Goal: Find specific page/section

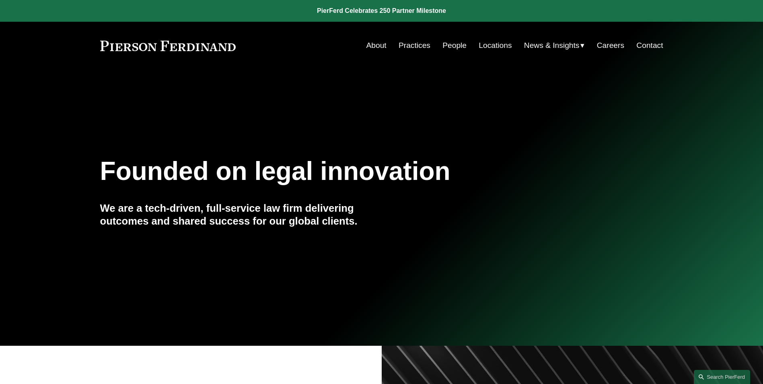
click at [450, 47] on link "People" at bounding box center [455, 45] width 24 height 15
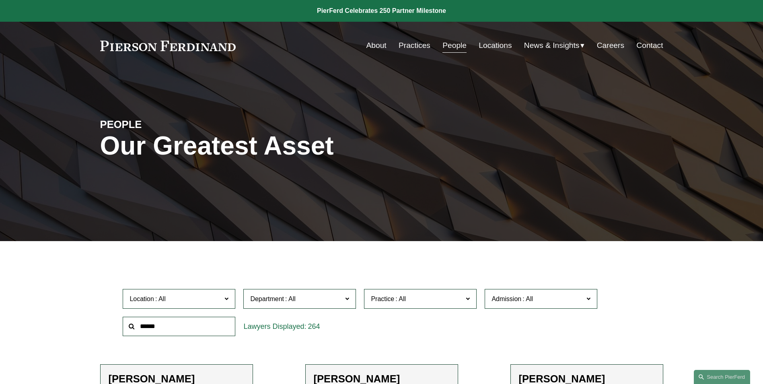
click at [160, 330] on input "text" at bounding box center [179, 327] width 113 height 20
click at [232, 294] on label "Location" at bounding box center [179, 299] width 113 height 20
click at [0, 0] on link "Phoenix" at bounding box center [0, 0] width 0 height 0
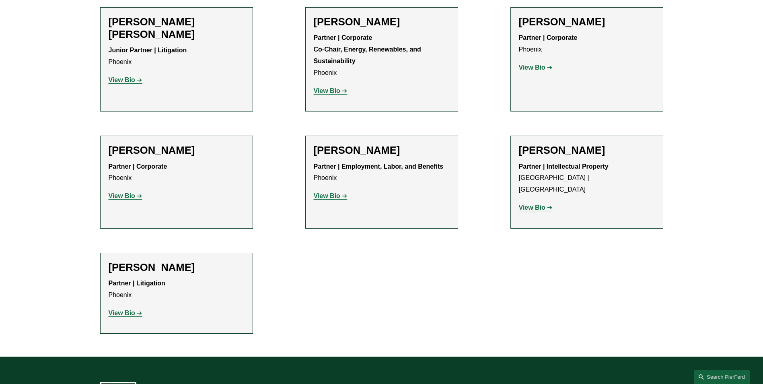
scroll to position [362, 0]
